Goal: Navigation & Orientation: Find specific page/section

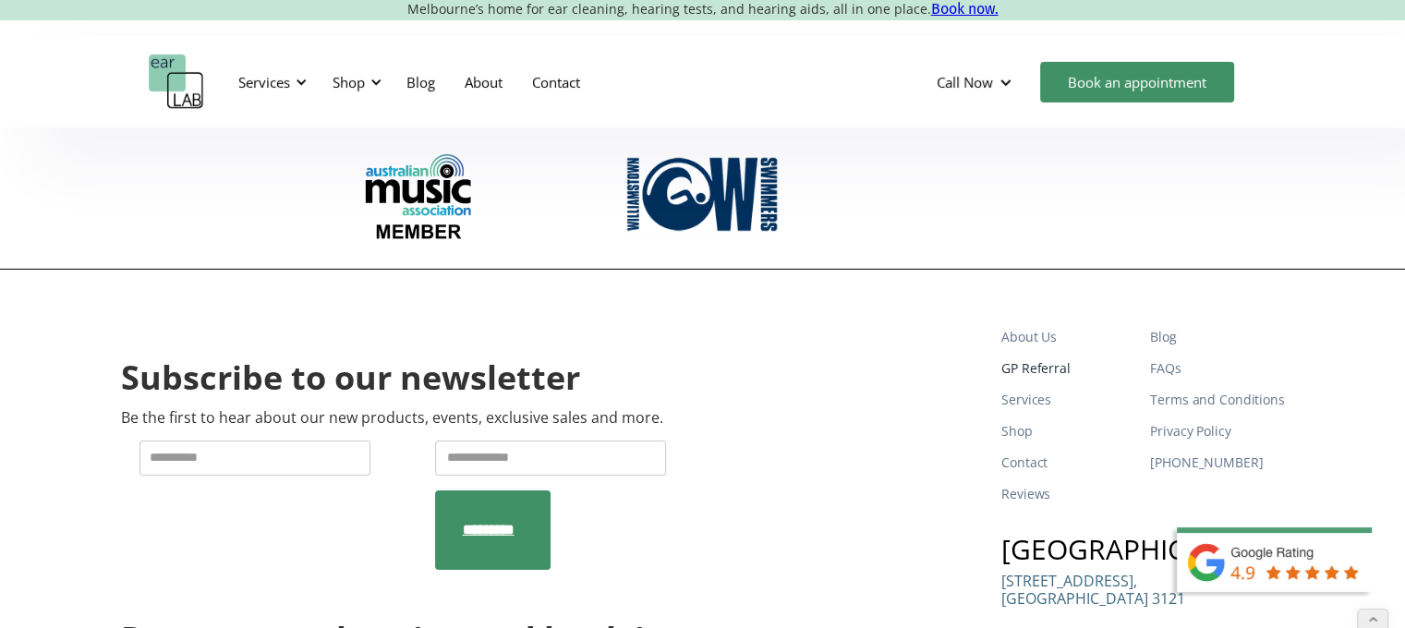
scroll to position [6120, 0]
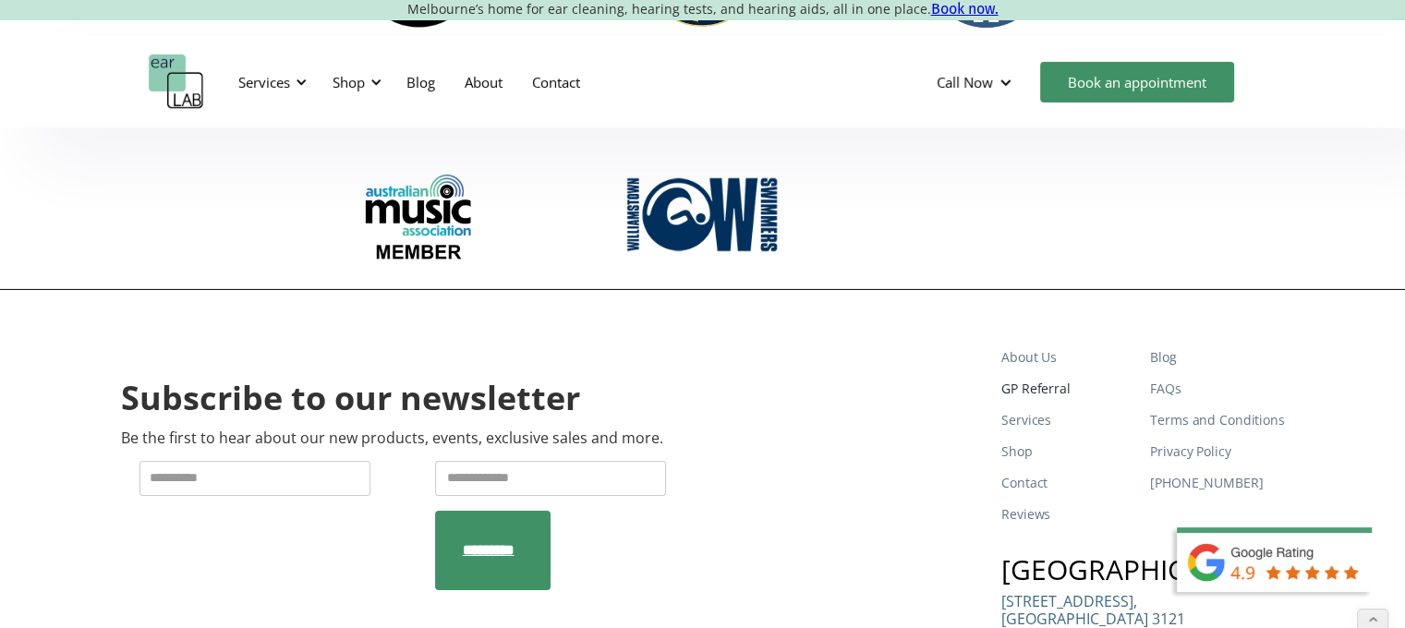
click at [1032, 373] on link "GP Referral" at bounding box center [1069, 388] width 134 height 31
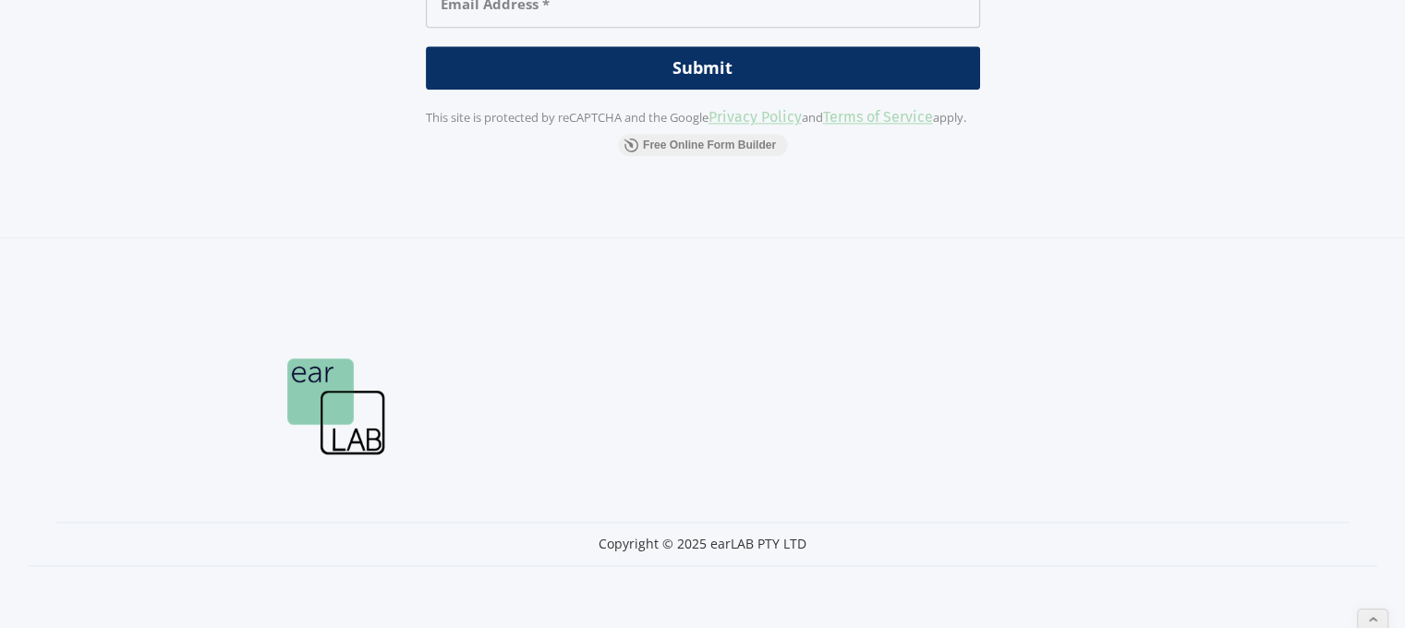
scroll to position [2473, 0]
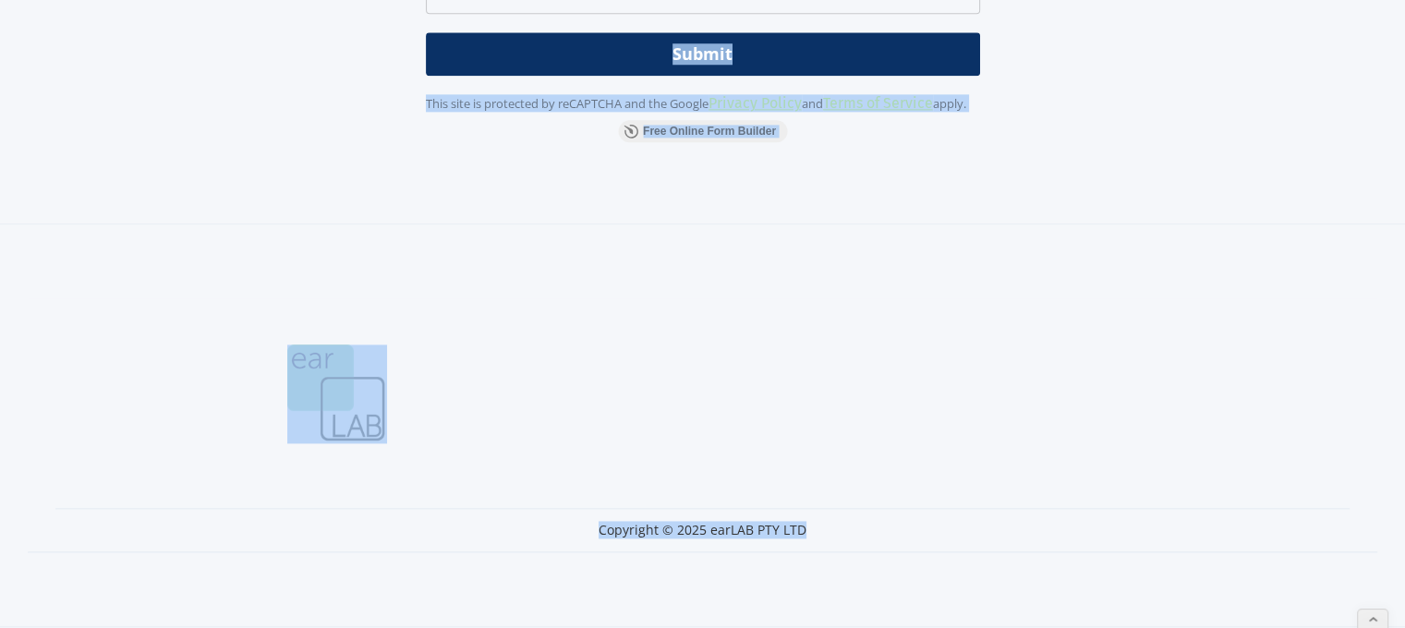
drag, startPoint x: 1412, startPoint y: 428, endPoint x: 1418, endPoint y: 6, distance: 422.3
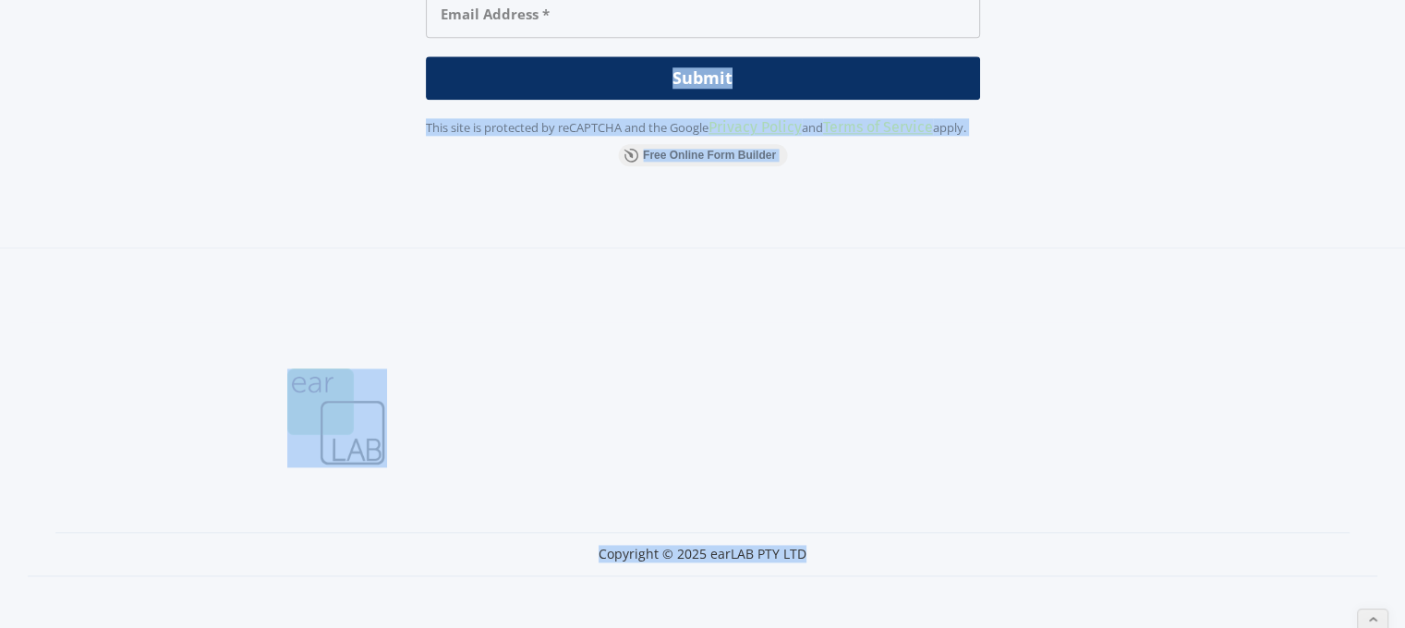
click at [1242, 462] on section "Copyright © 2025 earLAB PTY LTD" at bounding box center [703, 449] width 1350 height 254
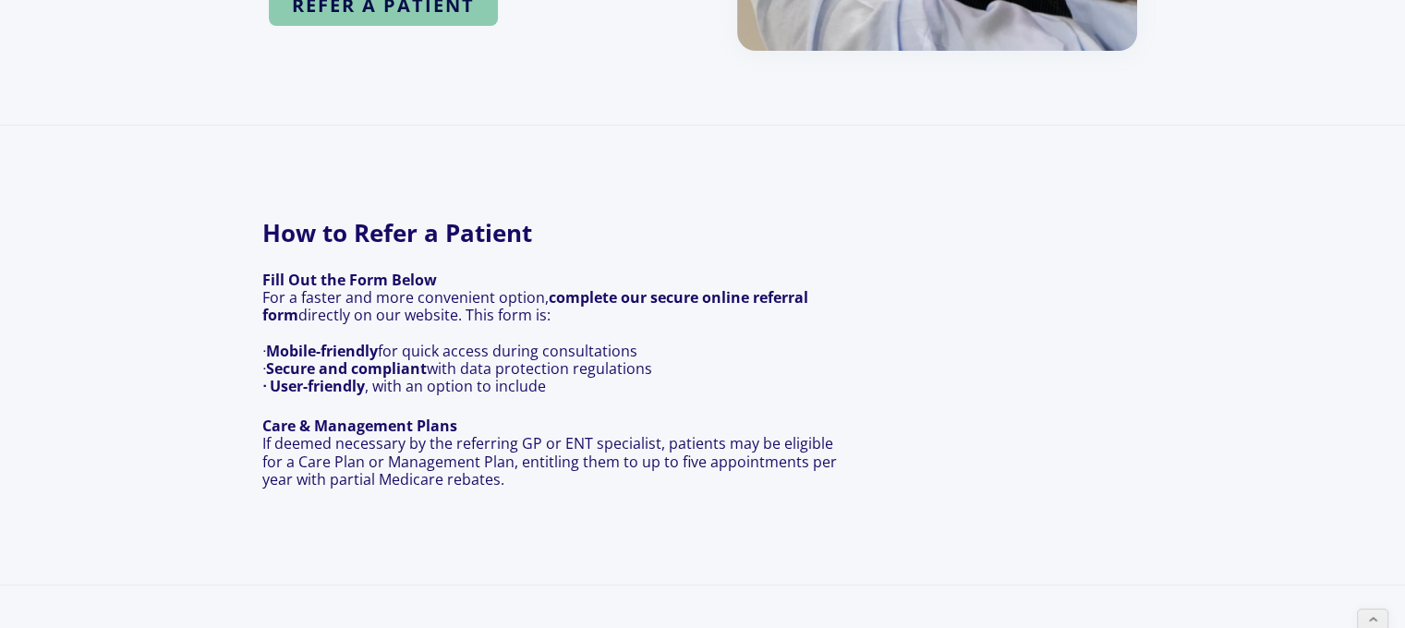
scroll to position [0, 0]
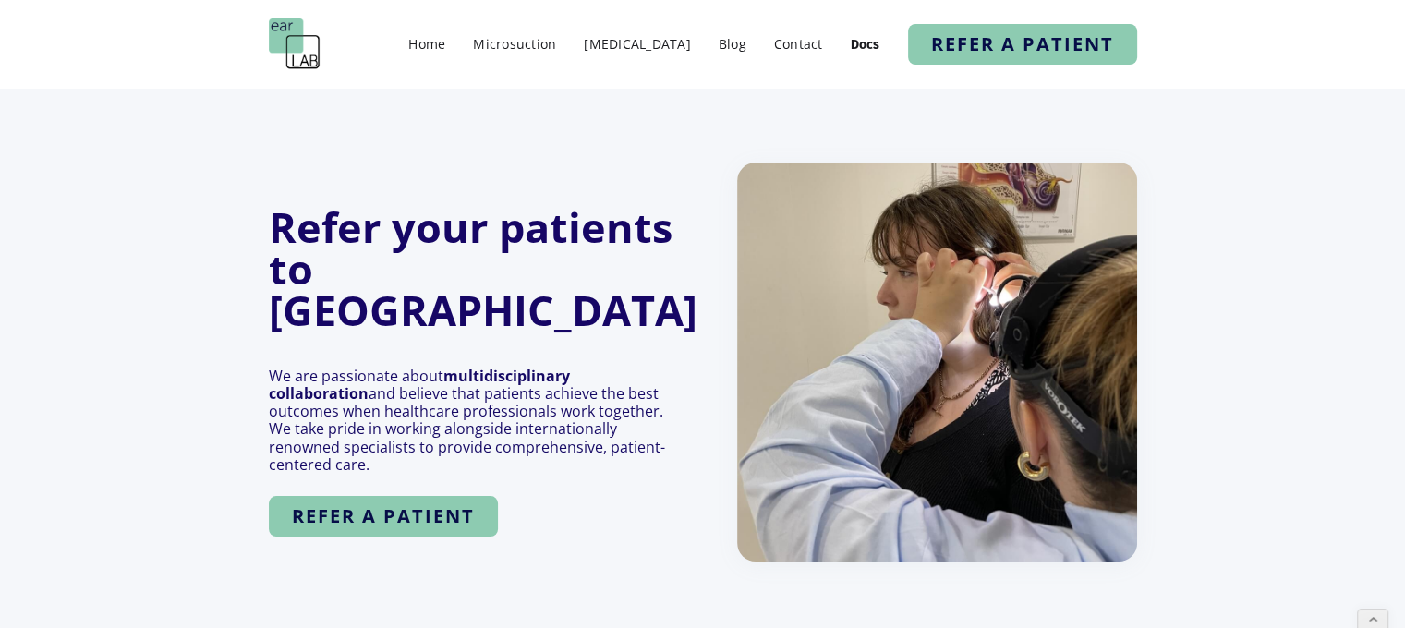
click at [468, 59] on ul "Home Microsuction [MEDICAL_DATA] Blog Contact Docs refer a patient" at bounding box center [766, 44] width 742 height 41
click at [468, 58] on ul "Home Microsuction [MEDICAL_DATA] Blog Contact Docs refer a patient" at bounding box center [766, 44] width 742 height 41
click at [455, 55] on link "Home" at bounding box center [426, 43] width 55 height 27
click at [455, 41] on link "Home" at bounding box center [426, 43] width 55 height 27
